Goal: Register for event/course

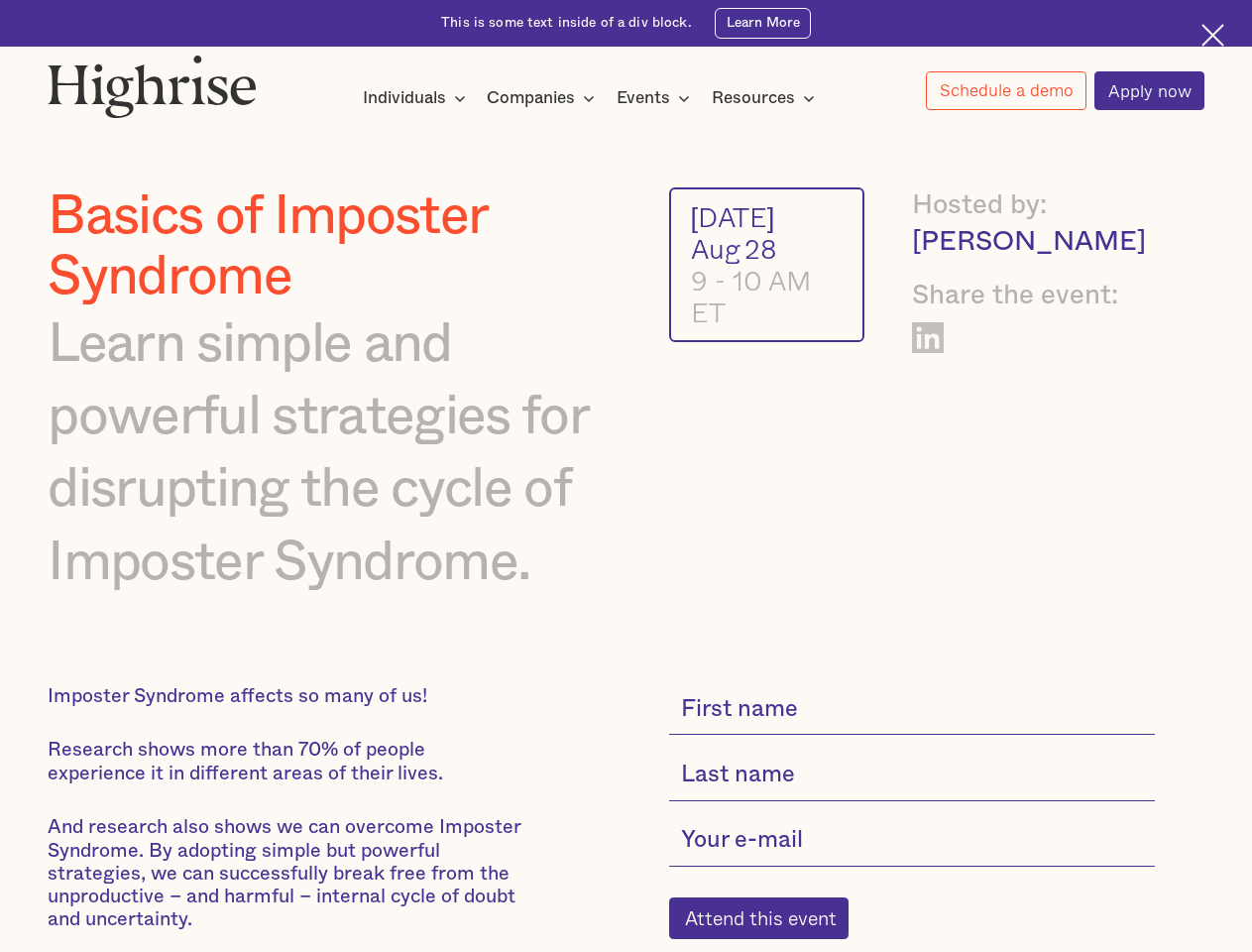
click at [154, 81] on img at bounding box center [152, 86] width 209 height 63
click at [414, 99] on div "Individuals" at bounding box center [404, 98] width 83 height 24
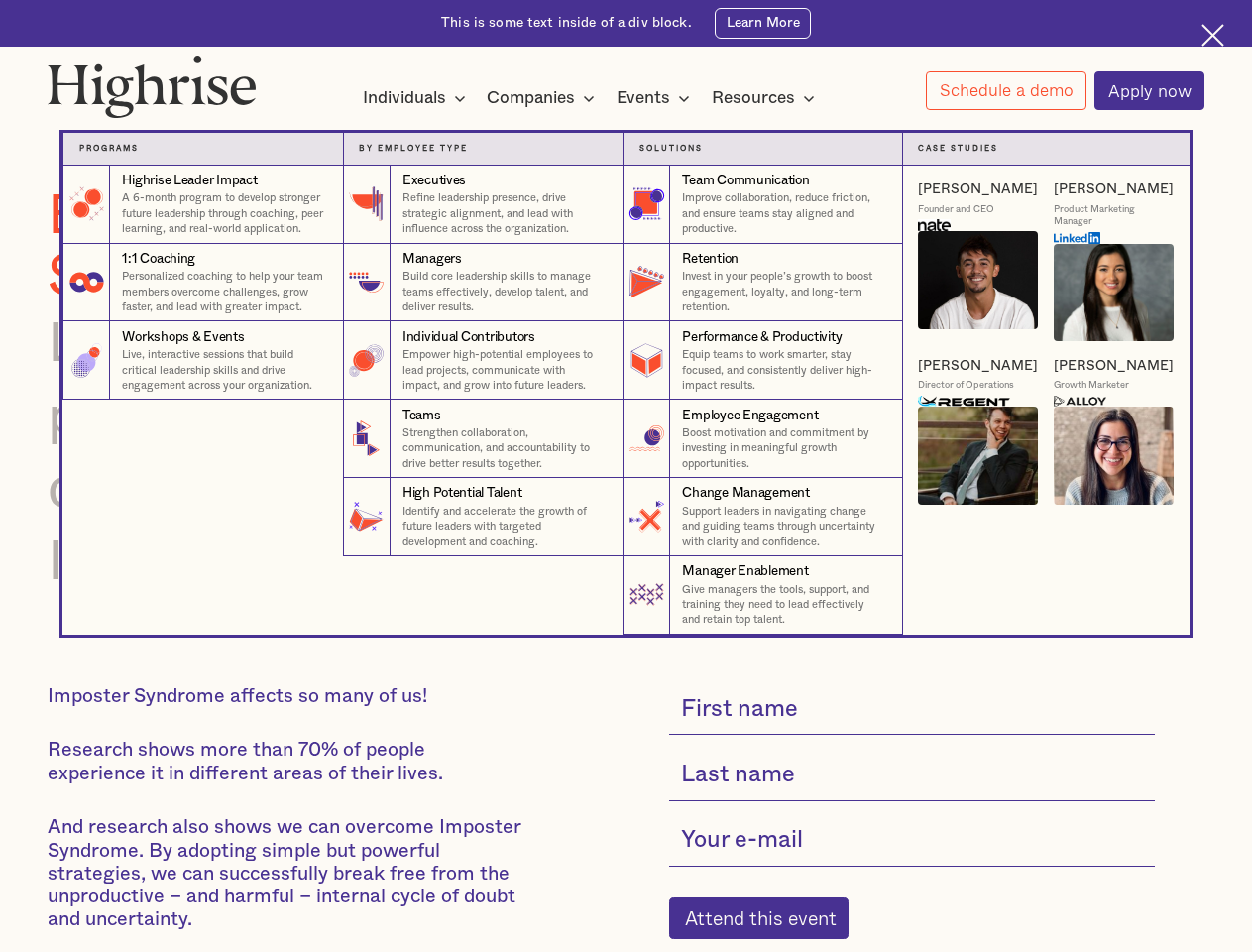
click at [544, 99] on div "Companies" at bounding box center [531, 98] width 88 height 24
click at [658, 99] on div "Events" at bounding box center [644, 98] width 54 height 24
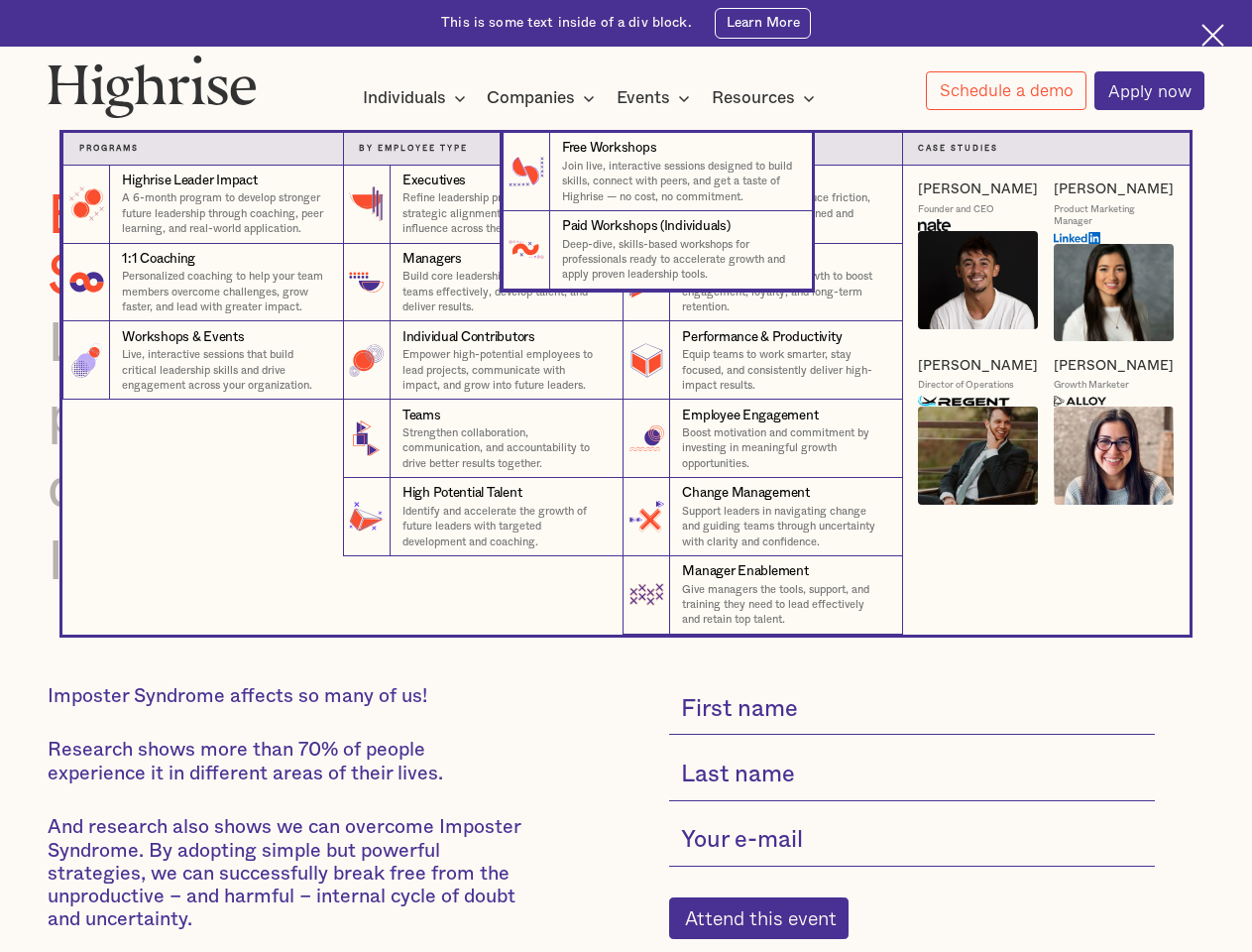
click at [769, 99] on div "Resources" at bounding box center [753, 98] width 83 height 24
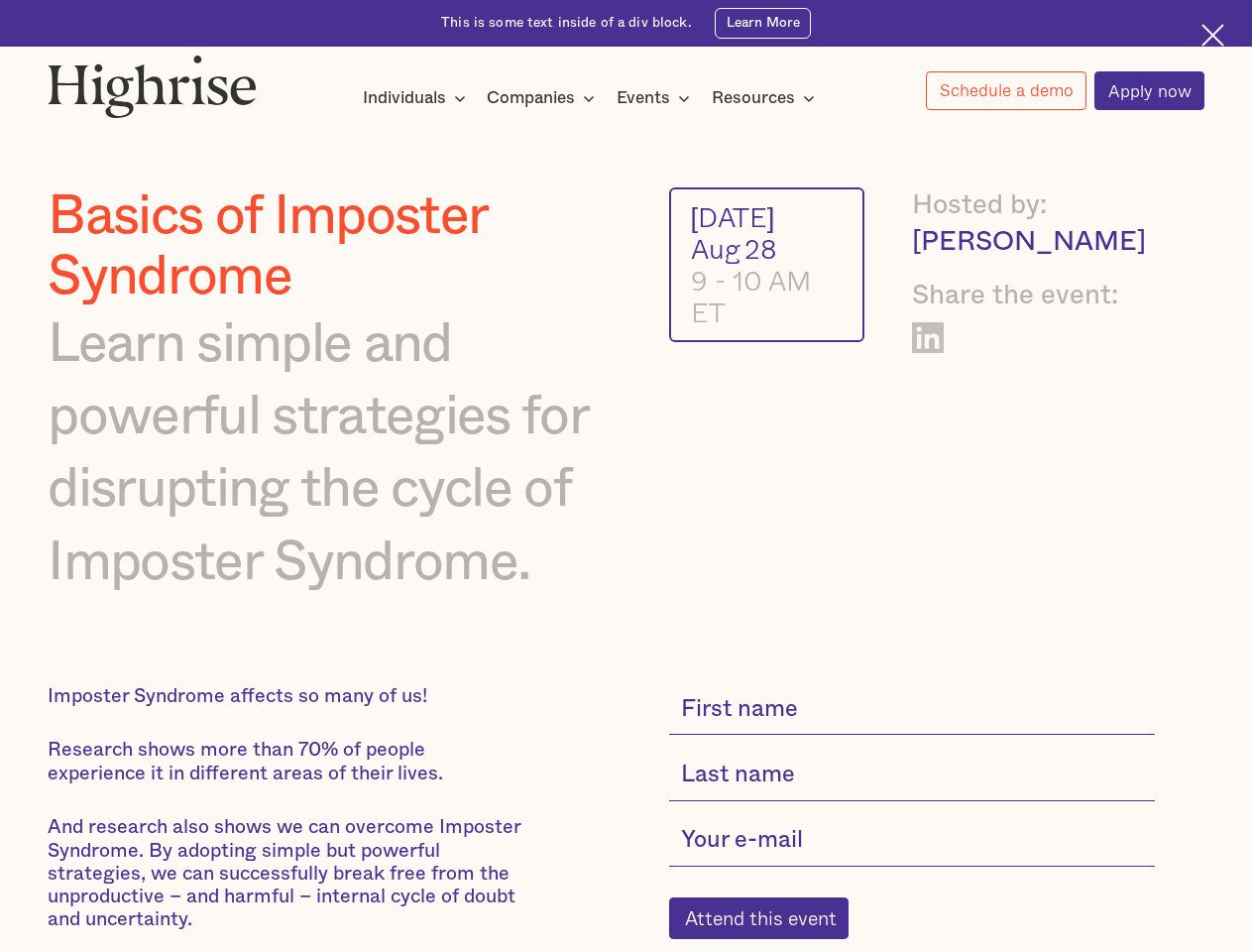
click at [1005, 91] on link "Schedule a demo" at bounding box center [1006, 90] width 161 height 39
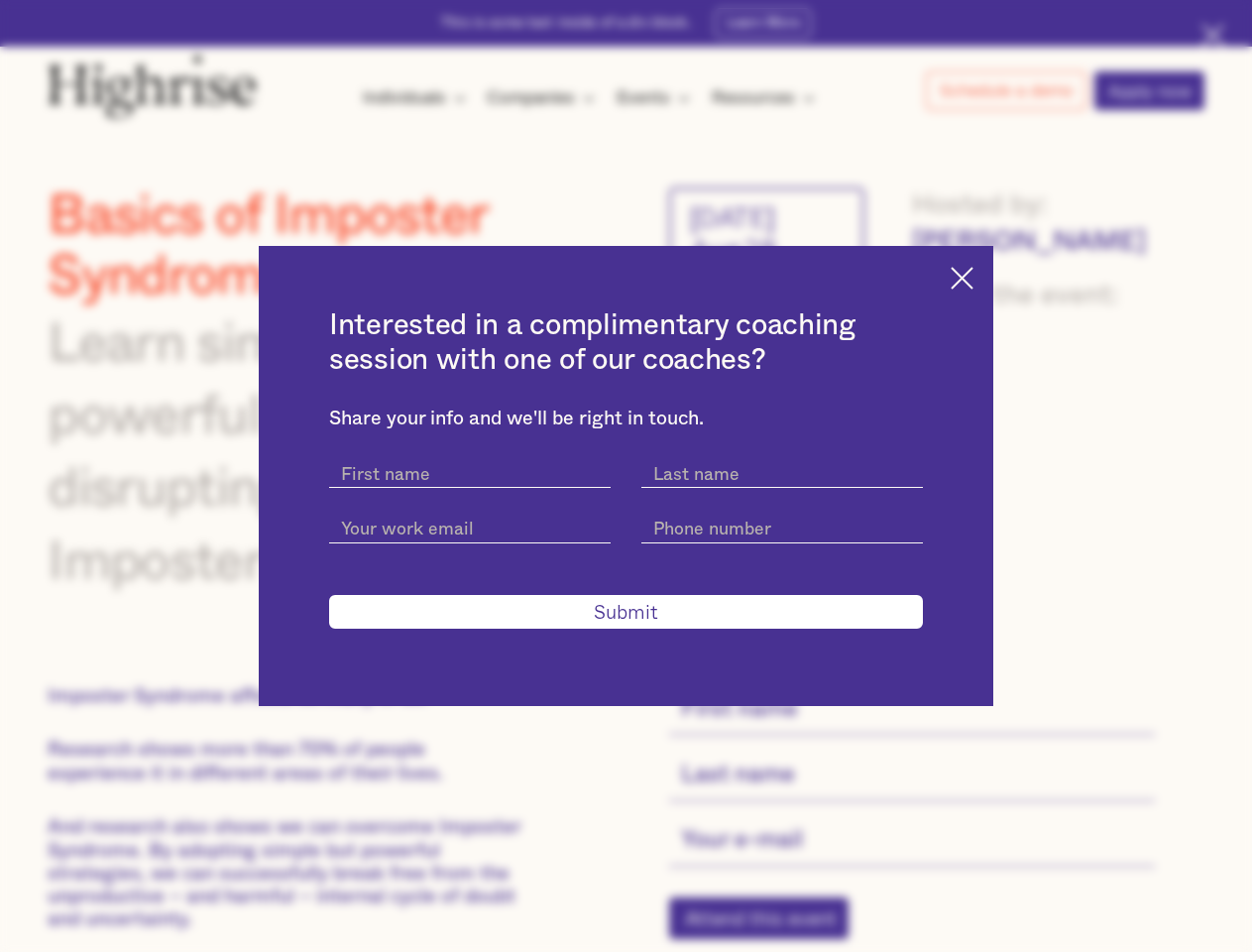
click at [769, 931] on div "Interested in a complimentary coaching session with one of our coaches? Share y…" at bounding box center [626, 476] width 1252 height 952
